Goal: Information Seeking & Learning: Learn about a topic

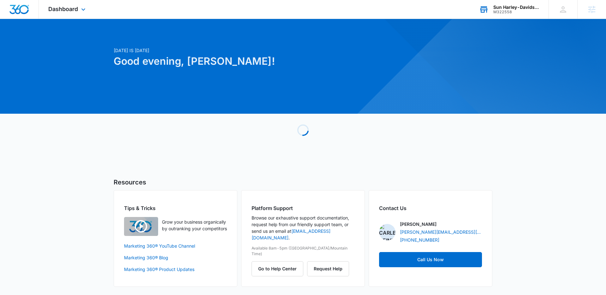
click at [521, 15] on div "Sun Harley-Davidson M322558 Your Accounts View All" at bounding box center [509, 9] width 79 height 19
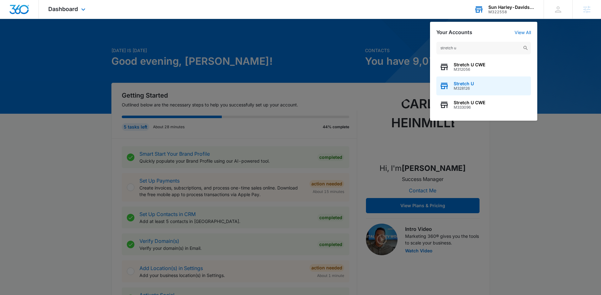
type input "stretch u"
click at [473, 80] on div "Stretch U M328126" at bounding box center [483, 85] width 95 height 19
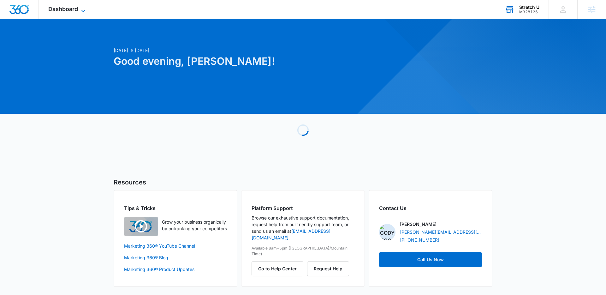
click at [76, 7] on span "Dashboard" at bounding box center [63, 9] width 30 height 7
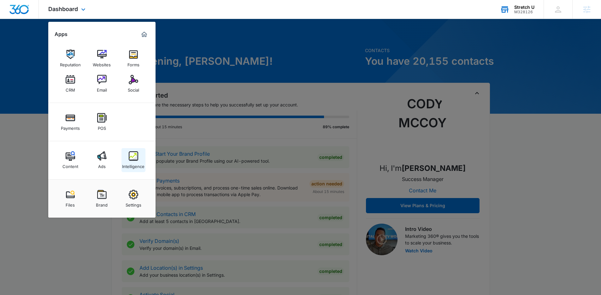
click at [138, 157] on img at bounding box center [133, 155] width 9 height 9
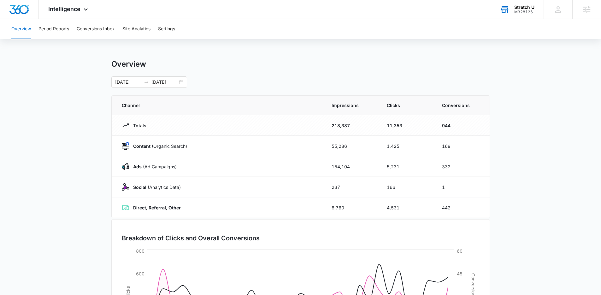
click at [73, 33] on div "Overview Period Reports Conversions Inbox Site Analytics Settings" at bounding box center [301, 29] width 586 height 20
click at [68, 32] on button "Period Reports" at bounding box center [53, 29] width 31 height 20
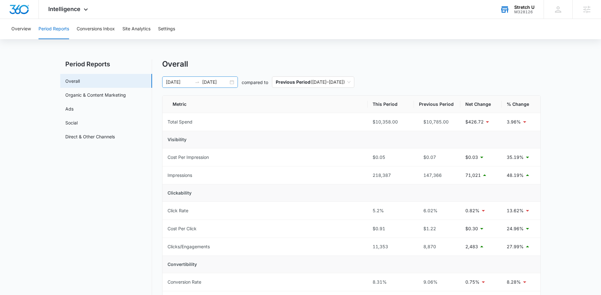
click at [229, 81] on div "[DATE] [DATE]" at bounding box center [200, 81] width 76 height 11
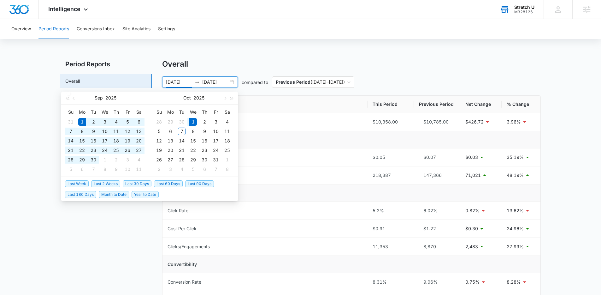
click at [245, 61] on div "Overall" at bounding box center [351, 63] width 379 height 9
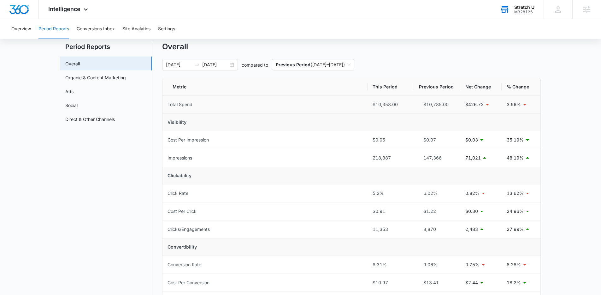
scroll to position [18, 0]
click at [74, 94] on link "Ads" at bounding box center [69, 91] width 8 height 7
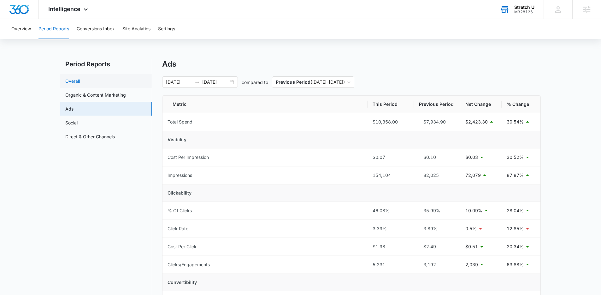
click at [80, 81] on link "Overall" at bounding box center [72, 81] width 15 height 7
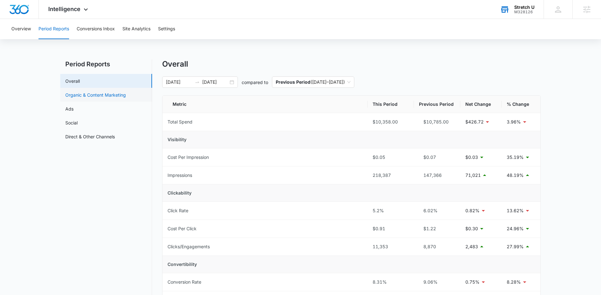
click at [83, 95] on link "Organic & Content Marketing" at bounding box center [95, 95] width 61 height 7
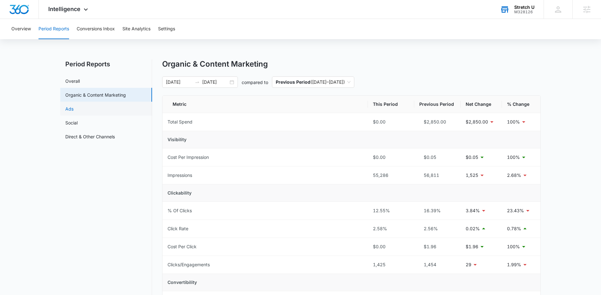
click at [74, 105] on link "Ads" at bounding box center [69, 108] width 8 height 7
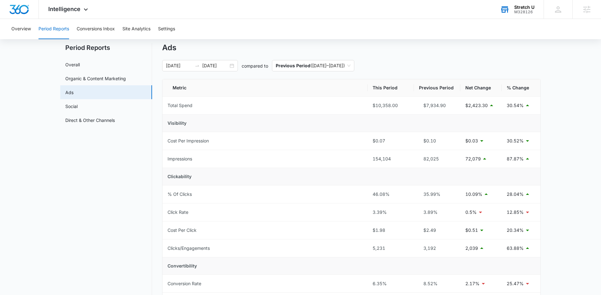
scroll to position [58, 0]
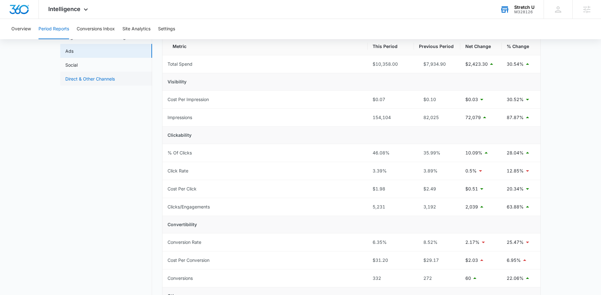
click at [90, 79] on link "Direct & Other Channels" at bounding box center [90, 78] width 50 height 7
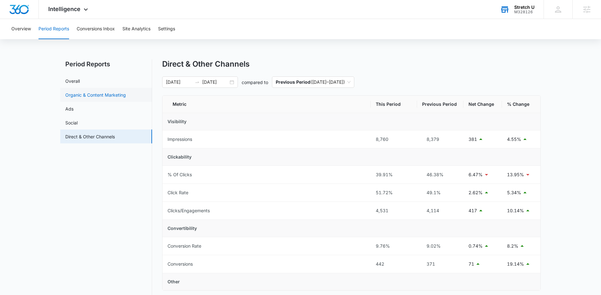
click at [80, 97] on link "Organic & Content Marketing" at bounding box center [95, 95] width 61 height 7
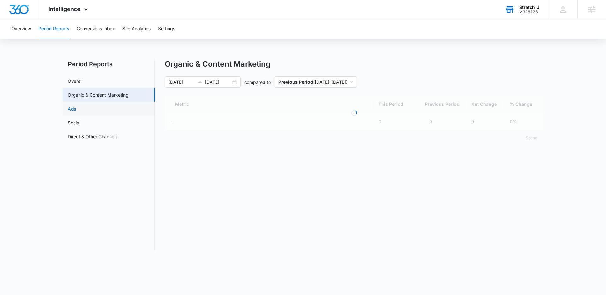
click at [76, 110] on link "Ads" at bounding box center [72, 108] width 8 height 7
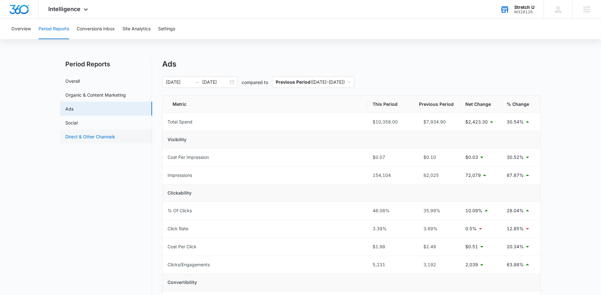
click at [87, 136] on link "Direct & Other Channels" at bounding box center [90, 136] width 50 height 7
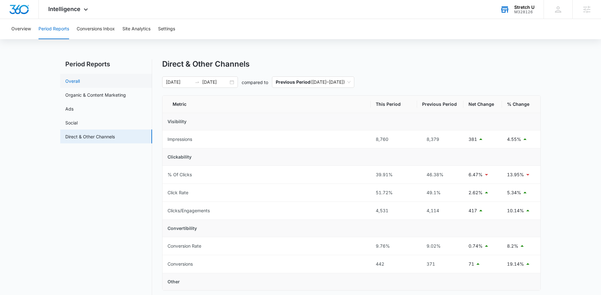
click at [78, 82] on link "Overall" at bounding box center [72, 81] width 15 height 7
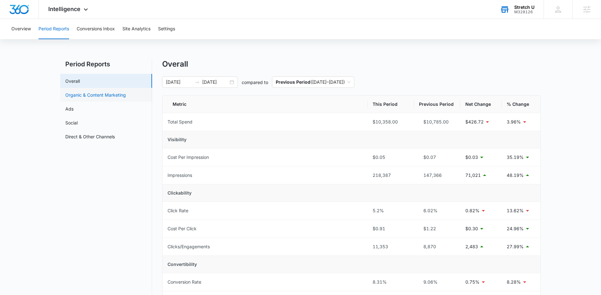
click at [91, 95] on link "Organic & Content Marketing" at bounding box center [95, 95] width 61 height 7
